Goal: Task Accomplishment & Management: Manage account settings

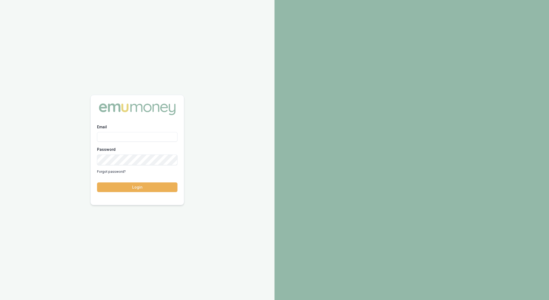
type input "rachael.connors@emumoney.com.au"
click at [132, 188] on button "Login" at bounding box center [137, 188] width 80 height 10
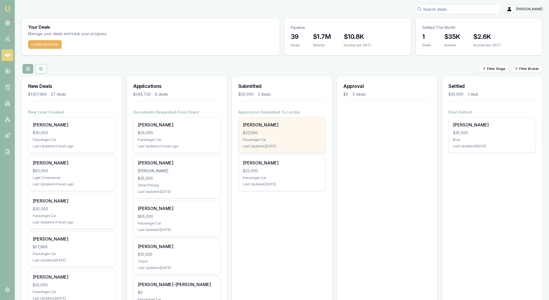
click at [298, 136] on div "$37,000" at bounding box center [282, 132] width 78 height 5
click at [298, 142] on div "Passenger Car" at bounding box center [282, 140] width 78 height 4
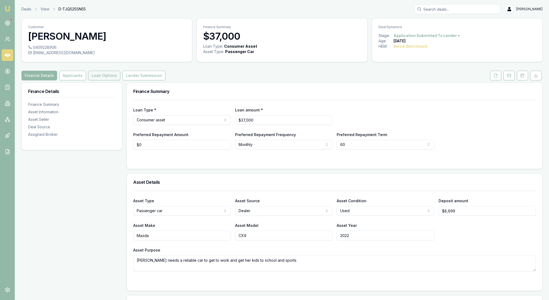
click at [120, 80] on button "Loan Options" at bounding box center [104, 76] width 32 height 10
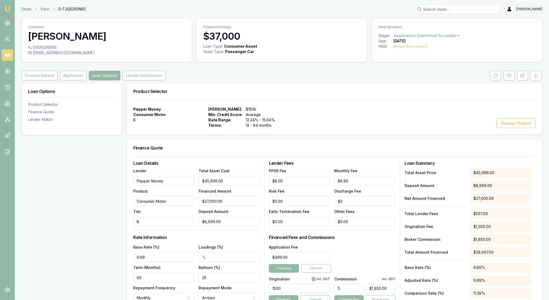
click at [189, 152] on div "Product Selector Pepper Money Consumer Motor B Max Loan Amount: $150k Min. Cred…" at bounding box center [335, 250] width 416 height 335
click at [165, 80] on button "Lender Submission" at bounding box center [143, 76] width 43 height 10
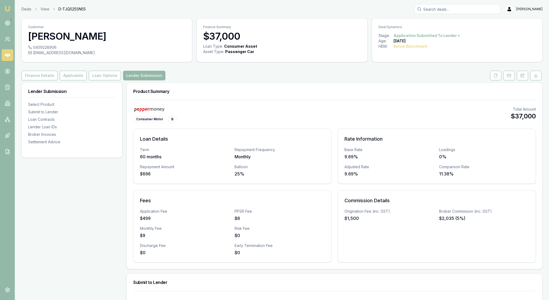
click at [309, 139] on div "Consumer Motor B Total Amount $37,000 Loan Details Term 60 months Repayment Fre…" at bounding box center [334, 185] width 403 height 156
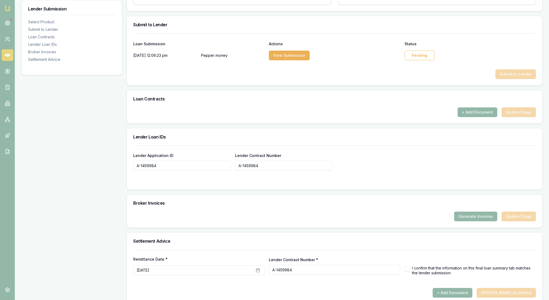
scroll to position [270, 0]
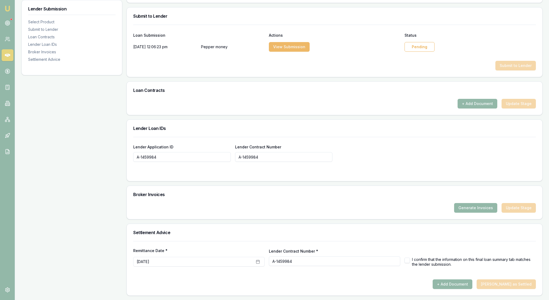
click at [308, 52] on button "View Submission" at bounding box center [289, 47] width 41 height 10
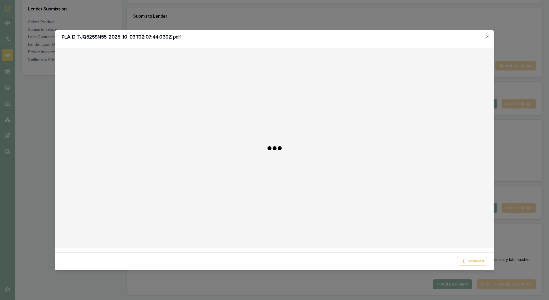
click at [374, 128] on div at bounding box center [275, 148] width 430 height 191
click at [486, 37] on icon "button" at bounding box center [487, 36] width 2 height 2
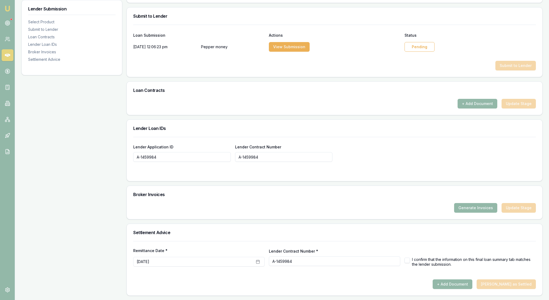
click at [355, 70] on div "Submit to Lender" at bounding box center [334, 66] width 403 height 10
click at [411, 52] on div "Pending" at bounding box center [419, 47] width 30 height 10
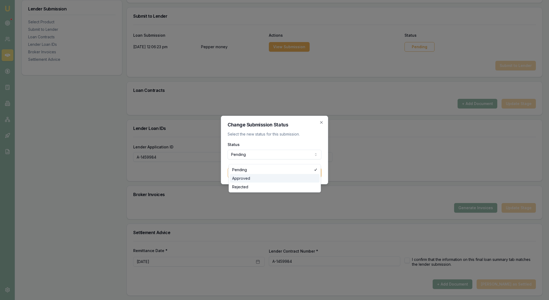
select select "APPROVED"
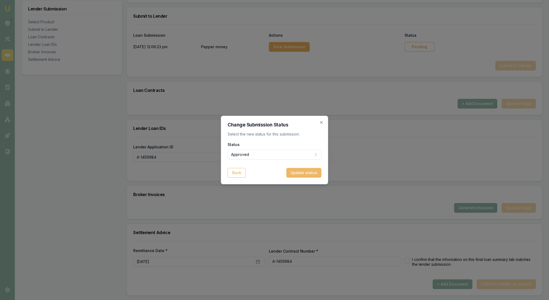
click at [307, 176] on button "Update status" at bounding box center [303, 173] width 35 height 10
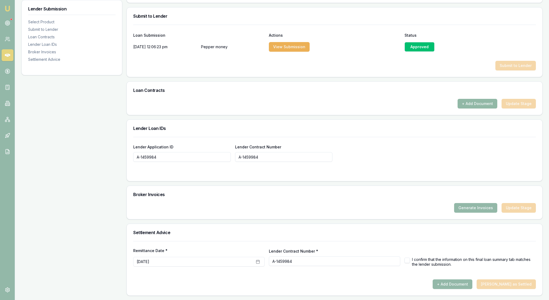
click at [470, 109] on button "+ Add Document" at bounding box center [478, 104] width 40 height 10
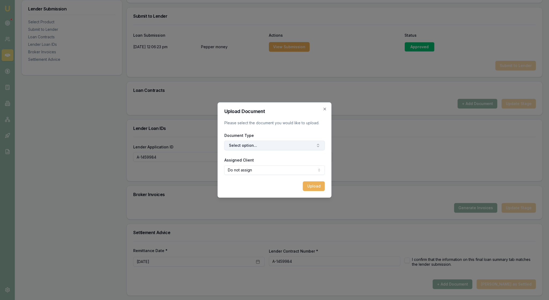
click at [319, 146] on button "Select option..." at bounding box center [274, 146] width 101 height 10
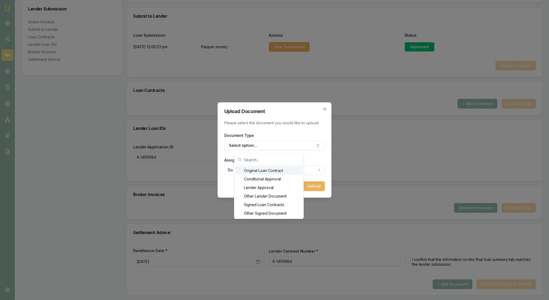
click at [289, 174] on div "Original Loan Contract" at bounding box center [268, 170] width 67 height 9
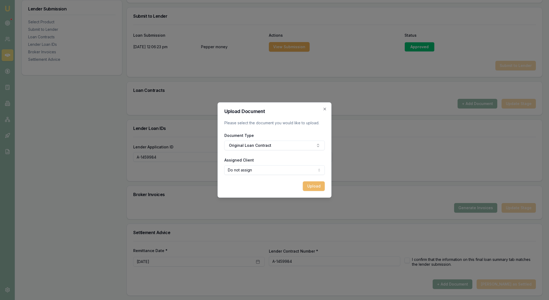
click at [313, 191] on button "Upload" at bounding box center [314, 186] width 22 height 10
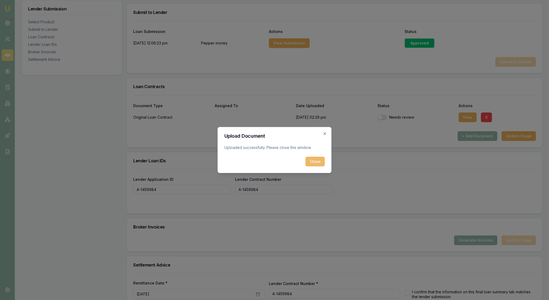
click at [313, 166] on button "Close" at bounding box center [315, 162] width 19 height 10
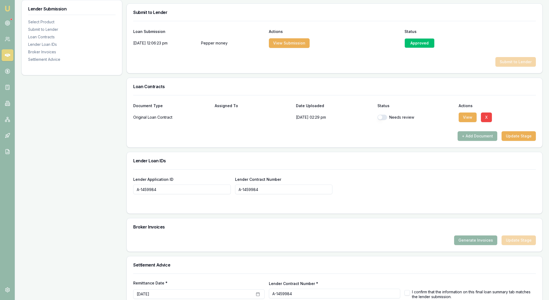
click at [382, 120] on button "button" at bounding box center [382, 117] width 10 height 5
checkbox input "true"
click at [405, 202] on div "Product Summary Consumer Motor B Total Amount $37,000 Loan Details Term 60 mont…" at bounding box center [335, 70] width 416 height 516
click at [492, 122] on button "X" at bounding box center [486, 118] width 11 height 10
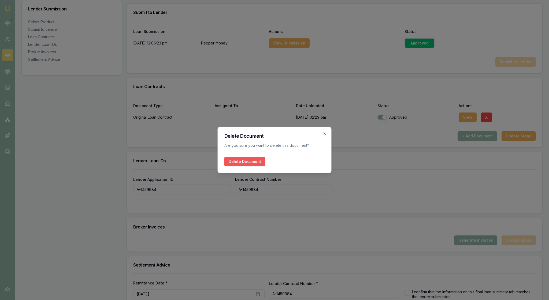
click at [246, 162] on button "Delete Document" at bounding box center [244, 162] width 41 height 10
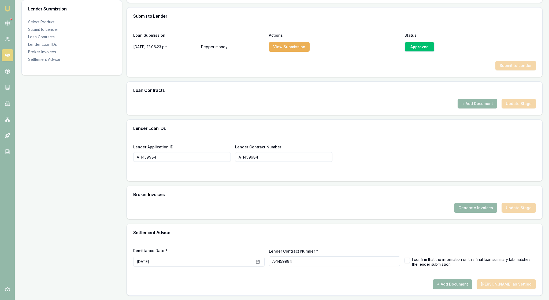
click at [461, 99] on div "Loan Contracts" at bounding box center [334, 90] width 415 height 17
click at [461, 109] on button "+ Add Document" at bounding box center [478, 104] width 40 height 10
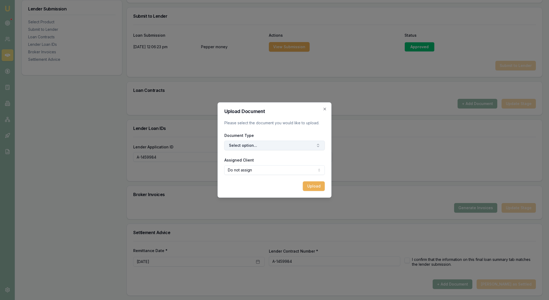
click at [316, 147] on icon "button" at bounding box center [318, 145] width 4 height 4
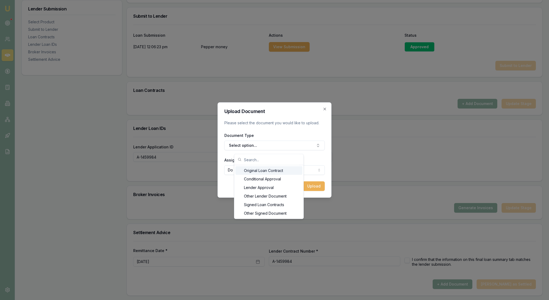
click at [301, 174] on div "Original Loan Contract" at bounding box center [268, 170] width 67 height 9
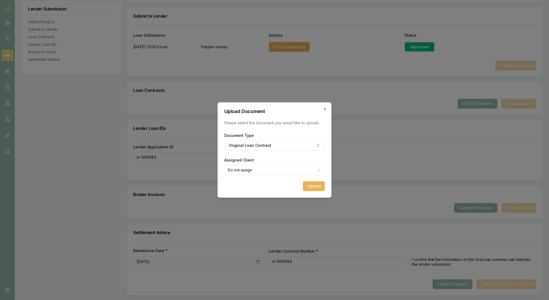
select select "U-IO71QO0UYN"
click at [310, 190] on button "Upload" at bounding box center [314, 186] width 22 height 10
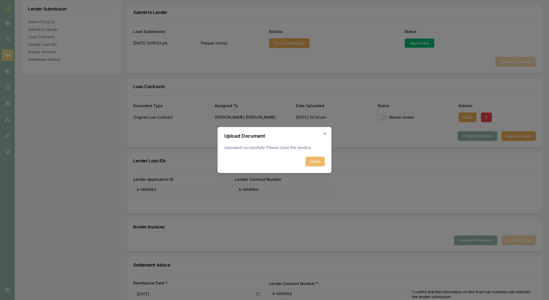
click at [316, 165] on button "Close" at bounding box center [315, 162] width 19 height 10
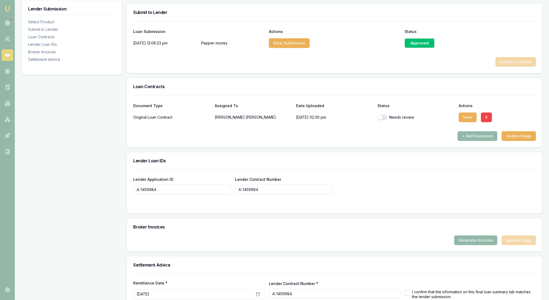
click at [382, 120] on button "button" at bounding box center [382, 117] width 10 height 5
checkbox input "true"
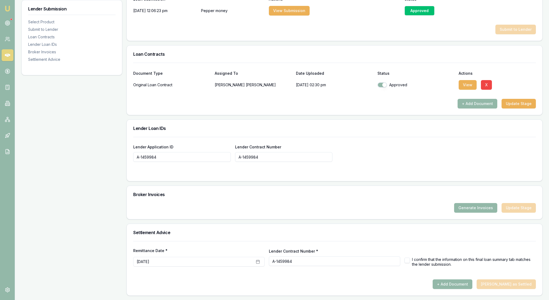
scroll to position [381, 0]
click at [465, 203] on button "Generate Invoices" at bounding box center [475, 208] width 43 height 10
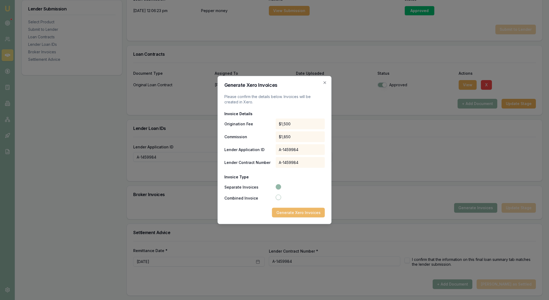
click at [295, 218] on button "Generate Xero Invoices" at bounding box center [298, 213] width 53 height 10
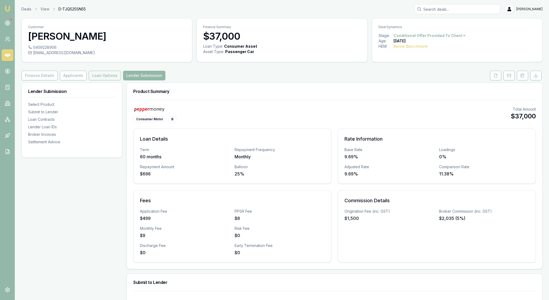
click at [121, 80] on button "Loan Options" at bounding box center [105, 76] width 32 height 10
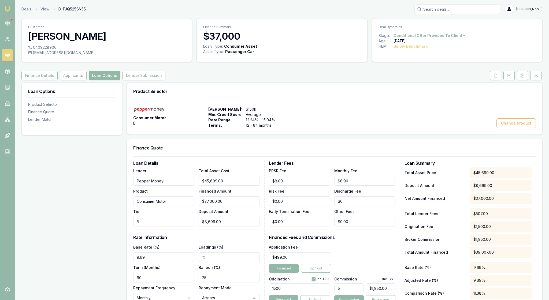
click at [387, 127] on div "Consumer Motor B Max Loan Amount: $150k Min. Credit Score: Average Rate Range: …" at bounding box center [334, 117] width 403 height 21
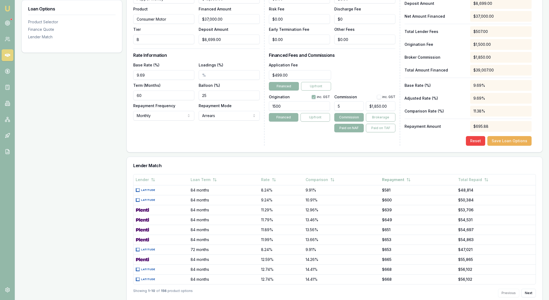
scroll to position [191, 0]
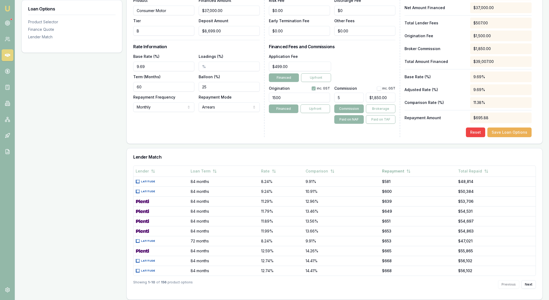
type input "1850"
drag, startPoint x: 370, startPoint y: 133, endPoint x: 378, endPoint y: 133, distance: 7.5
click at [378, 102] on input "1850" at bounding box center [380, 98] width 29 height 10
drag, startPoint x: 385, startPoint y: 134, endPoint x: 362, endPoint y: 133, distance: 23.1
click at [362, 102] on div "5 1850" at bounding box center [364, 97] width 61 height 12
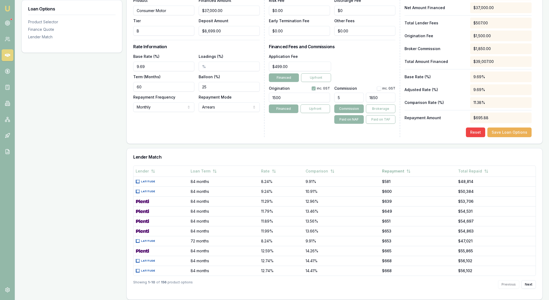
type input "0.0035334440479135015"
type input "1"
type input "0.06713543691035653"
type input "19"
type input "0.6784212571993922"
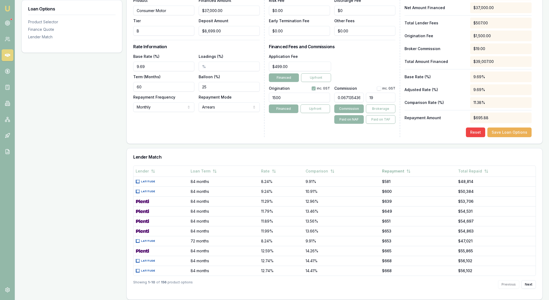
type input "192"
type input "6.79127946008975"
type input "$2,512.77"
click at [399, 137] on div "Lender Fees PPSR Fee $8.00 Monthly Fee $8.90 Risk Fee $0.00 Discharge Fee $0 Ea…" at bounding box center [334, 53] width 131 height 167
drag, startPoint x: 360, startPoint y: 131, endPoint x: 327, endPoint y: 131, distance: 32.7
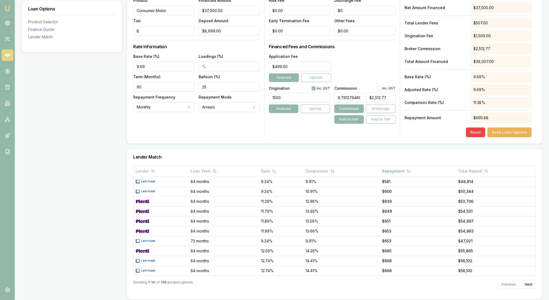
click at [327, 124] on div "Origination inc. GST 1500 Financed Upfront Commission inc. GST 6.79127946008975…" at bounding box center [332, 104] width 127 height 40
type input "46008975"
type input "$17,023,320,750.00"
drag, startPoint x: 362, startPoint y: 132, endPoint x: 326, endPoint y: 132, distance: 35.4
click at [326, 124] on div "Origination inc. GST 1500 Financed Upfront Commission inc. GST 46008975 $17,023…" at bounding box center [332, 104] width 127 height 40
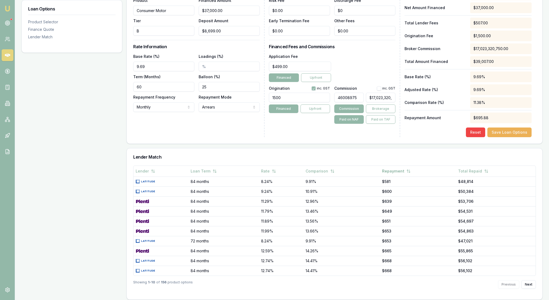
type input "$0.00"
type input "0"
drag, startPoint x: 390, startPoint y: 133, endPoint x: 363, endPoint y: 132, distance: 26.3
click at [363, 102] on div "0" at bounding box center [364, 97] width 61 height 12
type input "0.0035334440479135015"
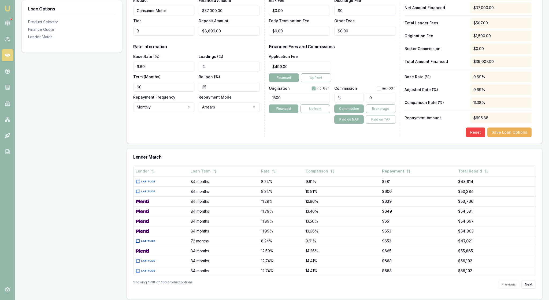
type input "1"
type input "0.06713543691035653"
type input "19"
type input "0.6784212571993922"
type input "192"
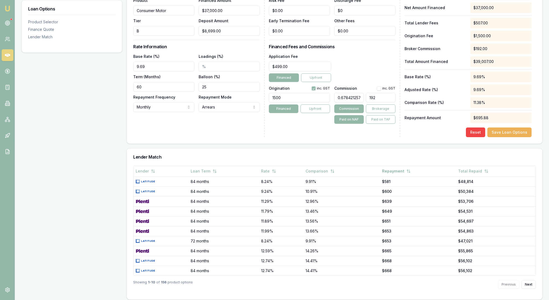
type input "6.79127946008975"
type input "$2,512.77"
click at [408, 137] on div "Reset Save Loan Options" at bounding box center [467, 133] width 127 height 10
drag, startPoint x: 360, startPoint y: 133, endPoint x: 315, endPoint y: 131, distance: 45.6
click at [315, 124] on div "Origination inc. GST 1500 Financed Upfront Commission inc. GST 6.79127946008975…" at bounding box center [332, 104] width 127 height 40
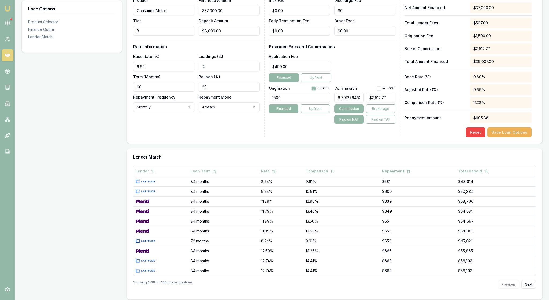
type input "46008975"
type input "$17,023,320,750.00"
drag, startPoint x: 361, startPoint y: 133, endPoint x: 313, endPoint y: 133, distance: 48.3
click at [313, 124] on div "Origination inc. GST 1500 Financed Upfront Commission inc. GST 46008975 $17,023…" at bounding box center [332, 104] width 127 height 40
type input "$0.00"
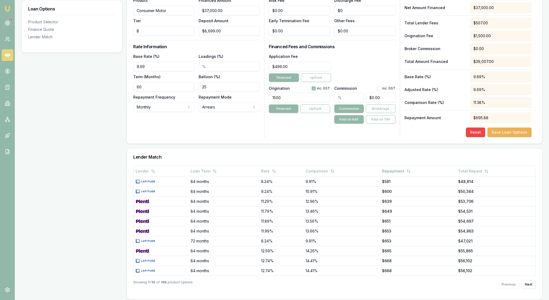
type input "6"
type input "$2,220.00"
type input "$0.00"
type input "5"
type input "$1,850.00"
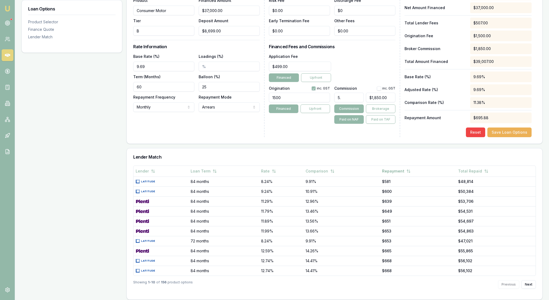
type input "5.5"
type input "$2,035.00"
type input "5"
type input "$1,850.00"
type input "5.2"
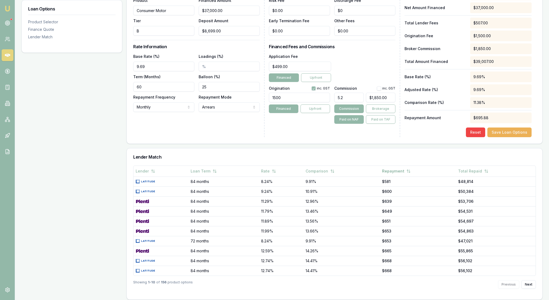
type input "$1,924.00"
type input "5.20%"
click at [432, 137] on div "Reset Save Loan Options" at bounding box center [467, 133] width 127 height 10
click at [506, 137] on button "Save Loan Options" at bounding box center [509, 133] width 44 height 10
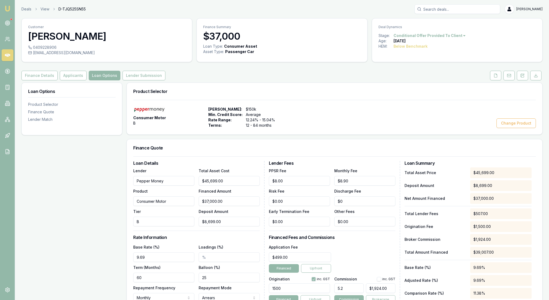
scroll to position [0, 0]
click at [165, 80] on button "Lender Submission" at bounding box center [143, 76] width 43 height 10
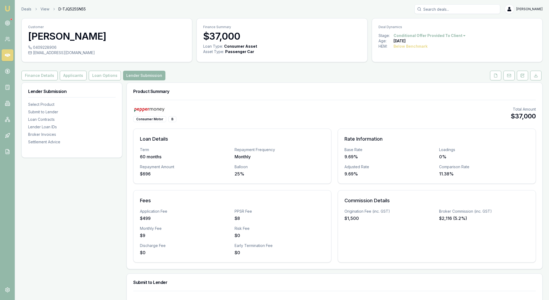
click at [262, 122] on div "Consumer Motor B Total Amount $37,000" at bounding box center [334, 115] width 403 height 16
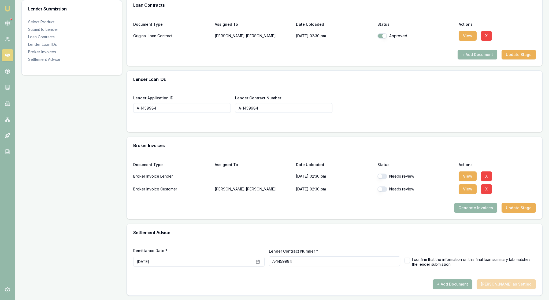
scroll to position [436, 0]
click at [383, 174] on button "button" at bounding box center [382, 176] width 10 height 5
checkbox input "true"
click at [383, 187] on button "button" at bounding box center [382, 189] width 10 height 5
checkbox input "true"
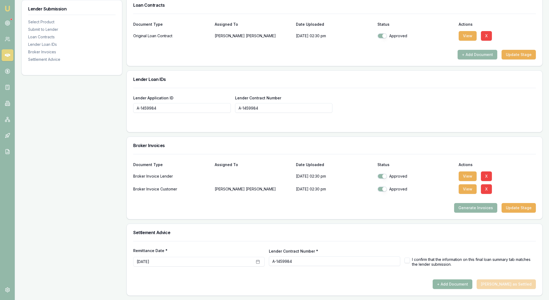
click at [448, 283] on button "+ Add Document" at bounding box center [453, 285] width 40 height 10
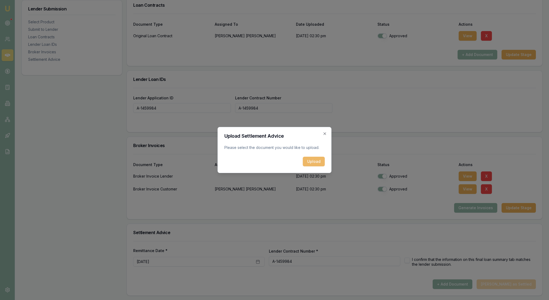
click at [312, 166] on button "Upload" at bounding box center [314, 162] width 22 height 10
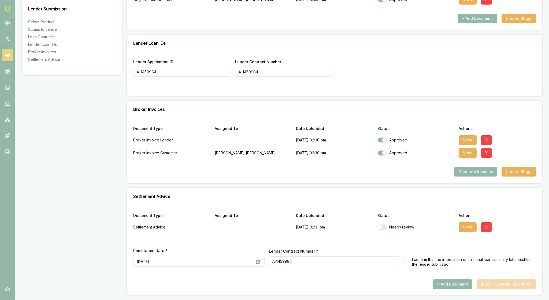
scroll to position [478, 0]
click at [383, 225] on button "button" at bounding box center [382, 227] width 10 height 5
checkbox input "true"
click at [406, 258] on button "button" at bounding box center [406, 260] width 5 height 5
checkbox input "true"
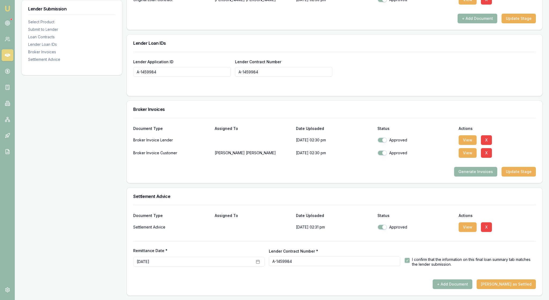
click at [424, 205] on div at bounding box center [334, 205] width 403 height 0
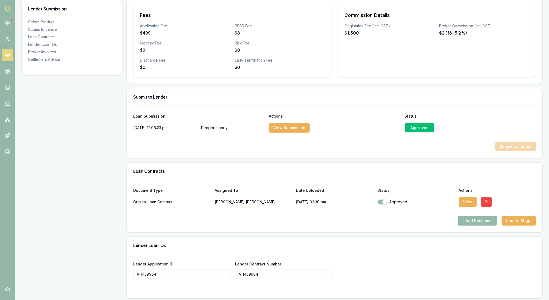
scroll to position [184, 0]
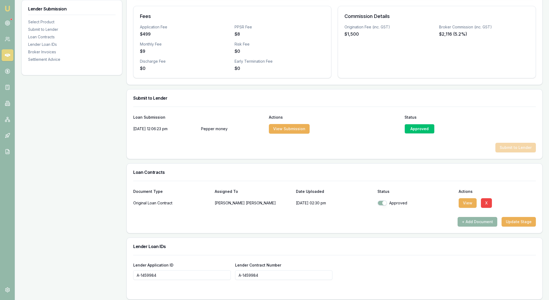
click at [424, 134] on div "Approved" at bounding box center [419, 129] width 30 height 10
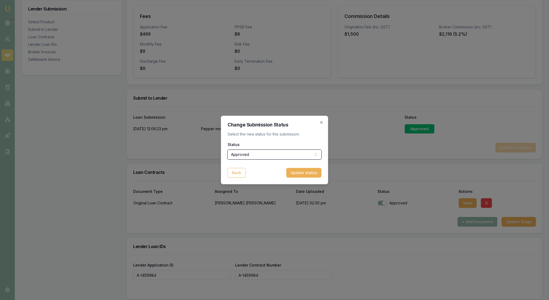
click at [311, 178] on button "Update status" at bounding box center [303, 173] width 35 height 10
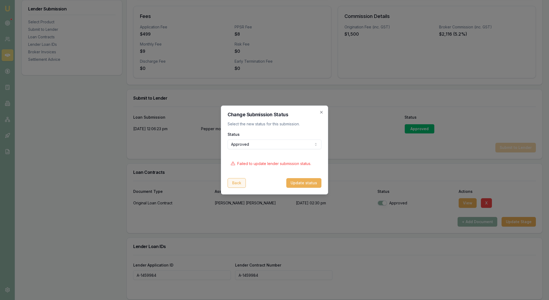
click at [236, 188] on button "Back" at bounding box center [237, 183] width 18 height 10
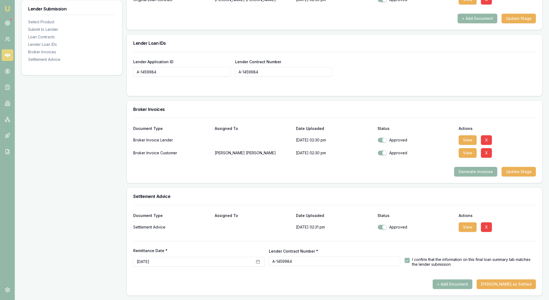
scroll to position [478, 0]
click at [510, 280] on button "[PERSON_NAME] as Settled" at bounding box center [506, 285] width 59 height 10
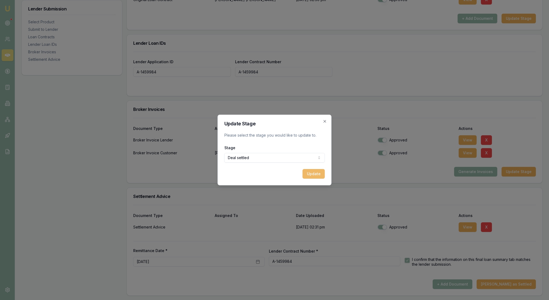
click at [311, 179] on button "Update" at bounding box center [314, 174] width 22 height 10
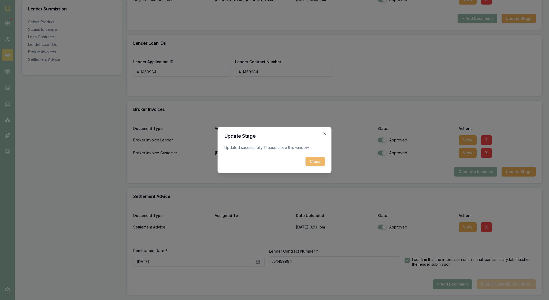
click at [314, 165] on button "Close" at bounding box center [315, 162] width 19 height 10
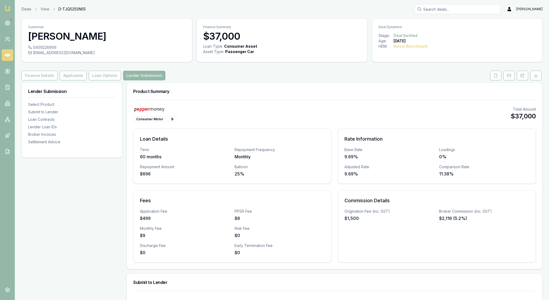
scroll to position [0, 0]
click at [120, 80] on button "Loan Options" at bounding box center [105, 76] width 32 height 10
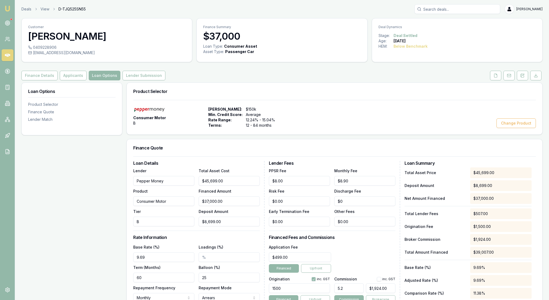
click at [116, 164] on div "Loan Options Product Selector Finance Quote Lender Match" at bounding box center [71, 287] width 101 height 408
